Goal: Go to known website

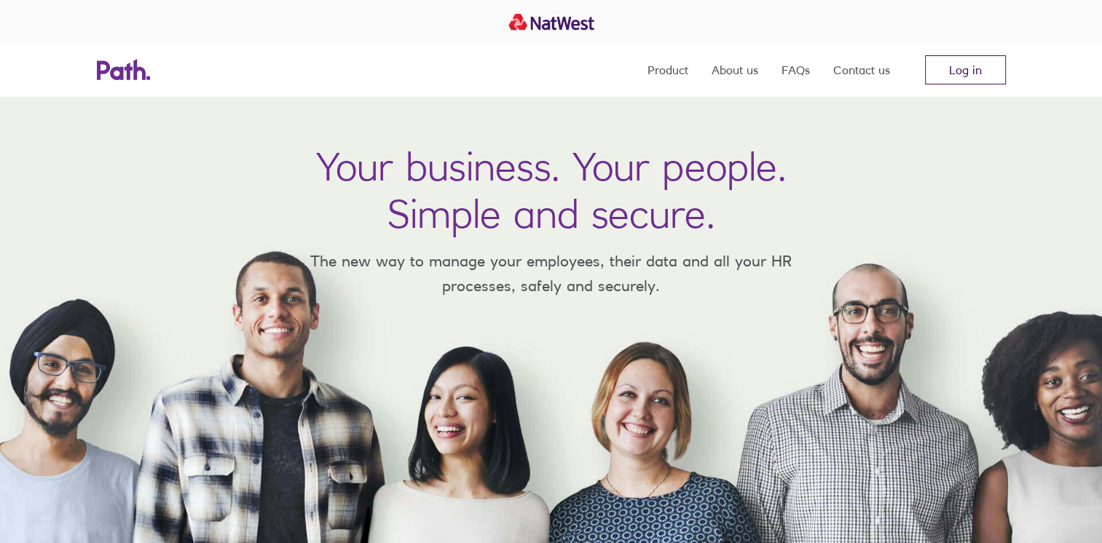
click at [983, 77] on link "Log in" at bounding box center [965, 69] width 81 height 29
